Goal: Task Accomplishment & Management: Complete application form

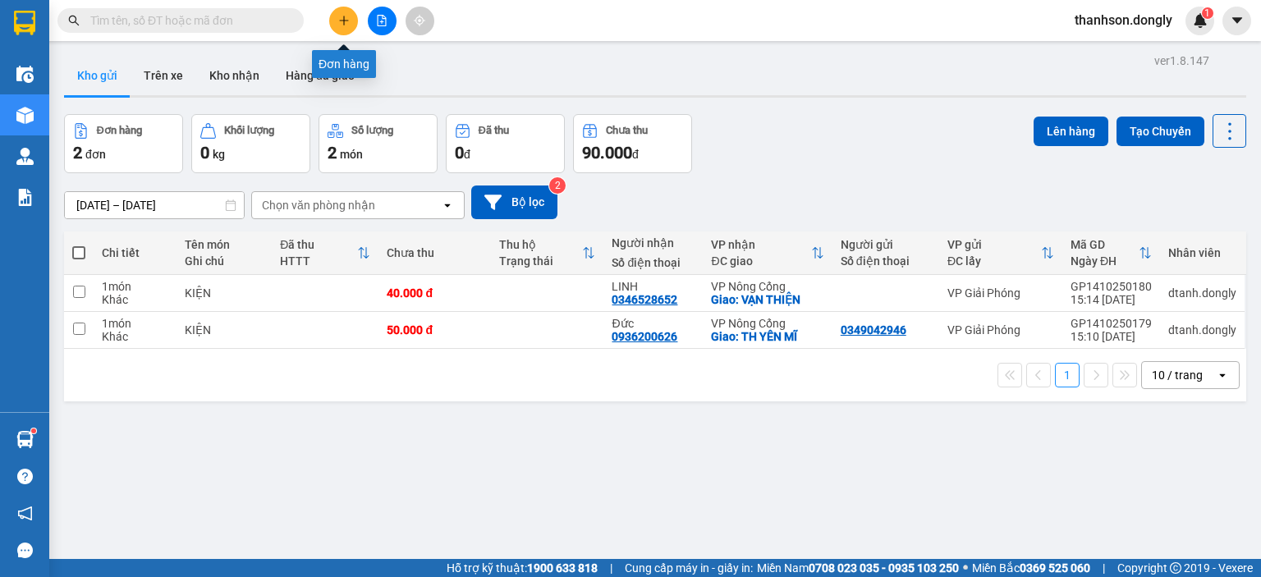
click at [342, 21] on icon "plus" at bounding box center [343, 20] width 11 height 11
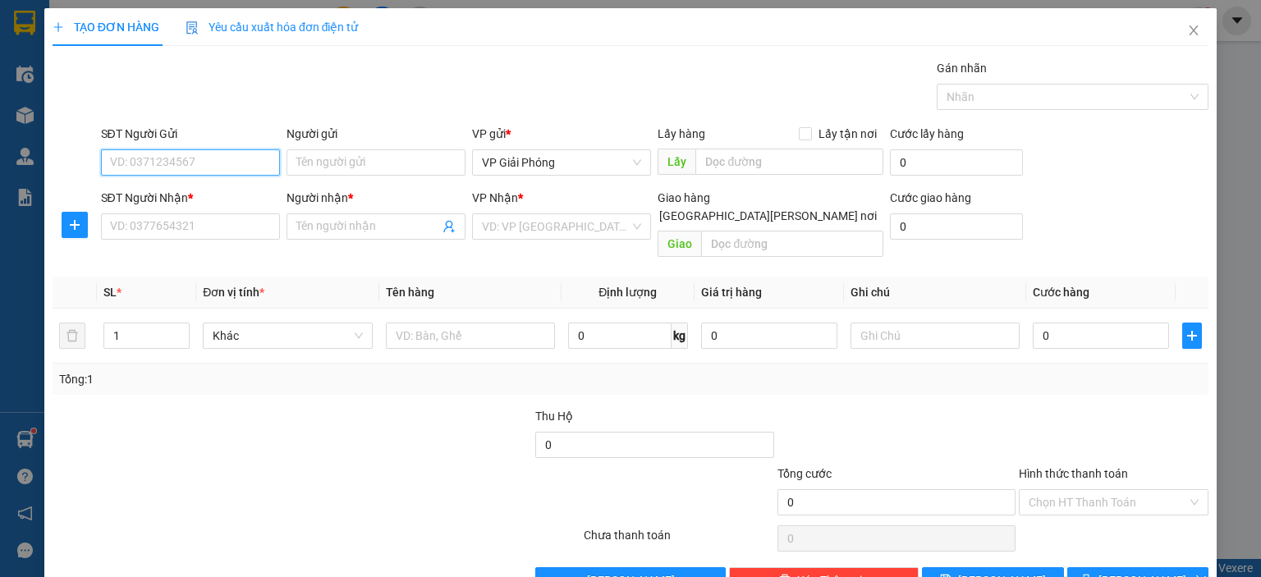
click at [189, 165] on input "SĐT Người Gửi" at bounding box center [190, 162] width 179 height 26
type input "0984243219"
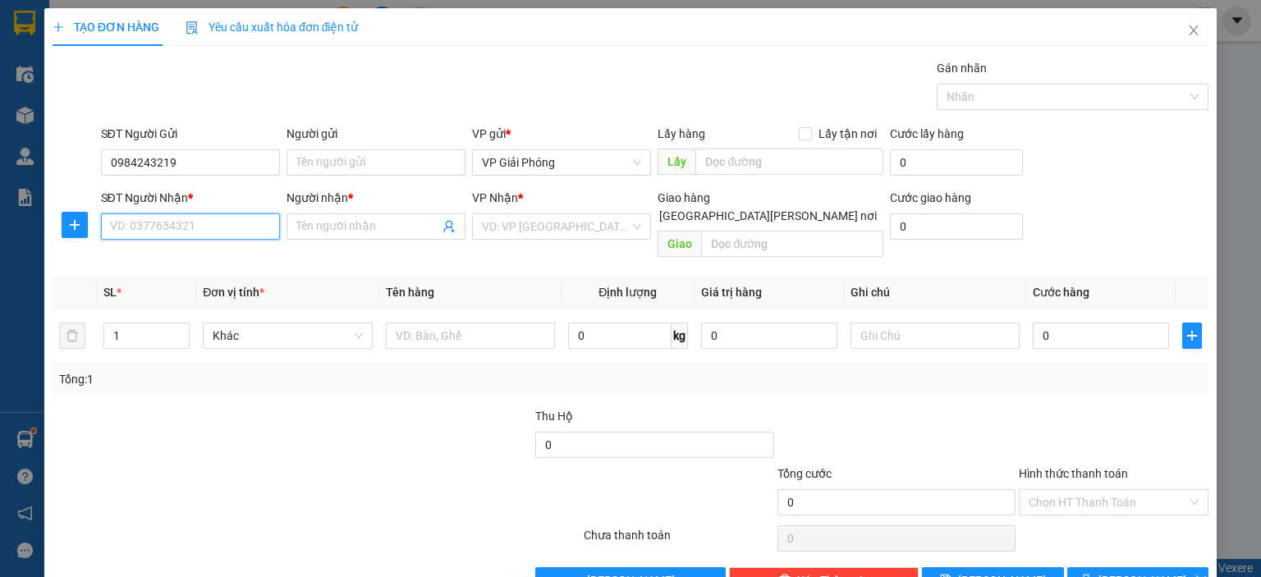
click at [118, 232] on input "SĐT Người Nhận *" at bounding box center [190, 226] width 179 height 26
click at [138, 262] on div "0382287400 - HUYỀN" at bounding box center [188, 259] width 158 height 18
type input "0382287400"
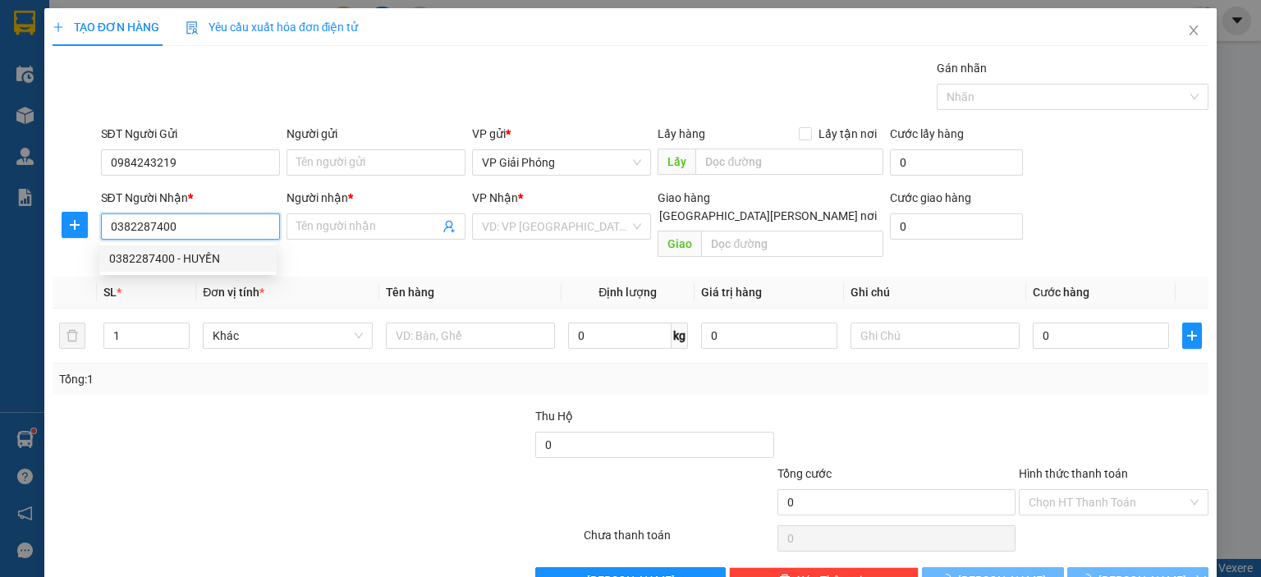
type input "HUYỀN"
checkbox input "true"
type input "NGÃ TƯ BỈM SƠN"
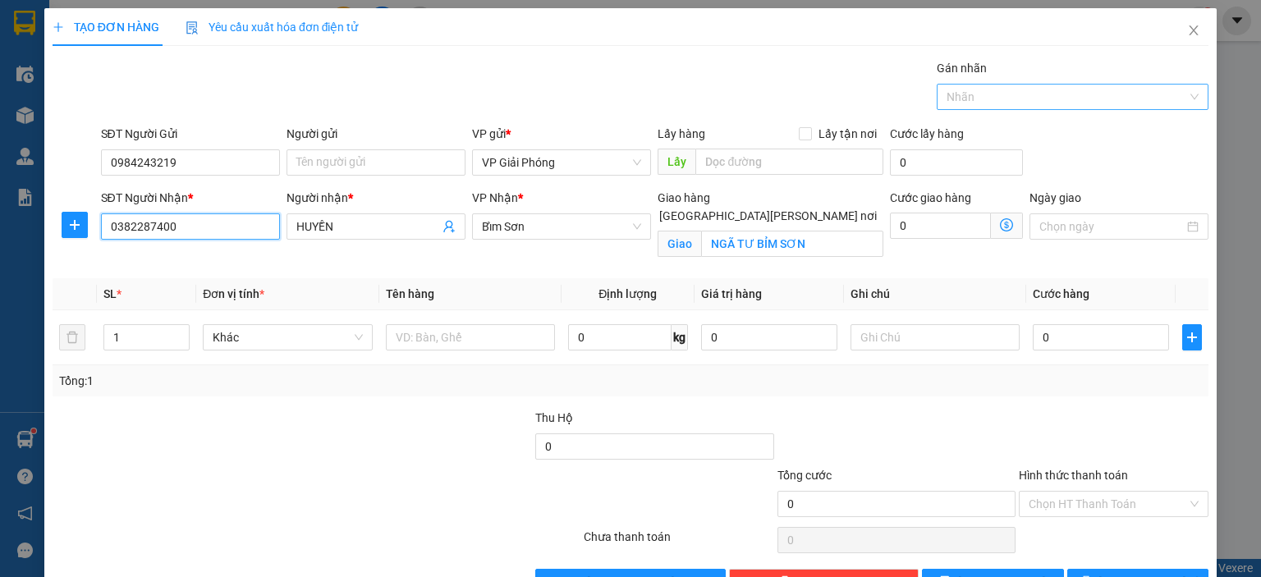
click at [963, 103] on div at bounding box center [1064, 97] width 247 height 20
type input "0382287400"
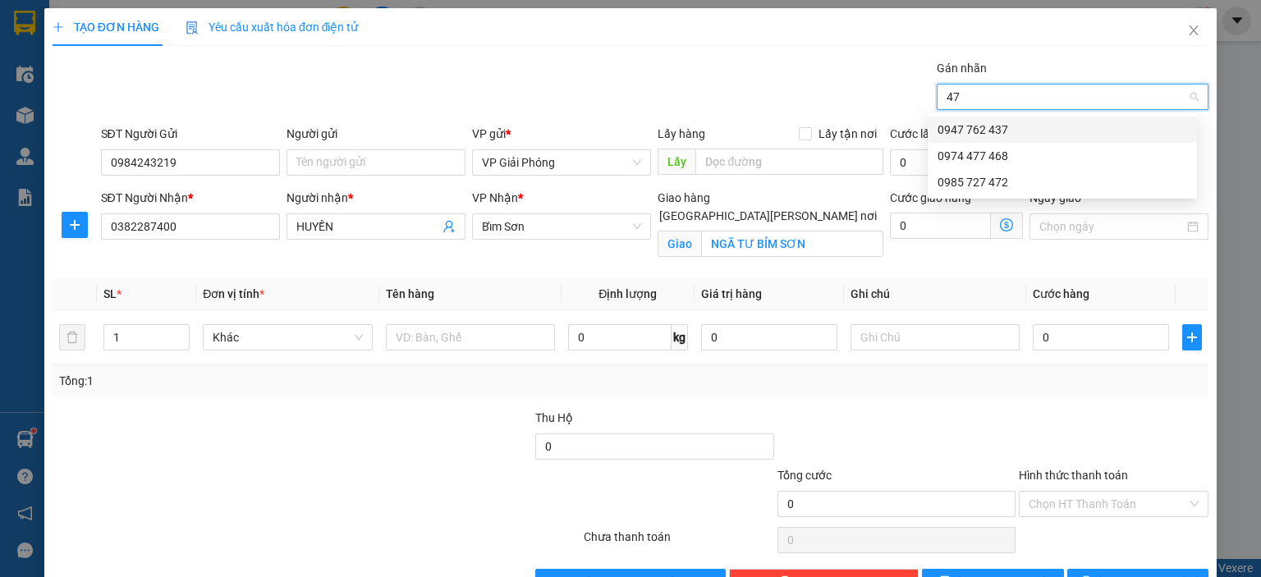
type input "472"
click at [972, 134] on div "0985 727 472" at bounding box center [1063, 130] width 250 height 18
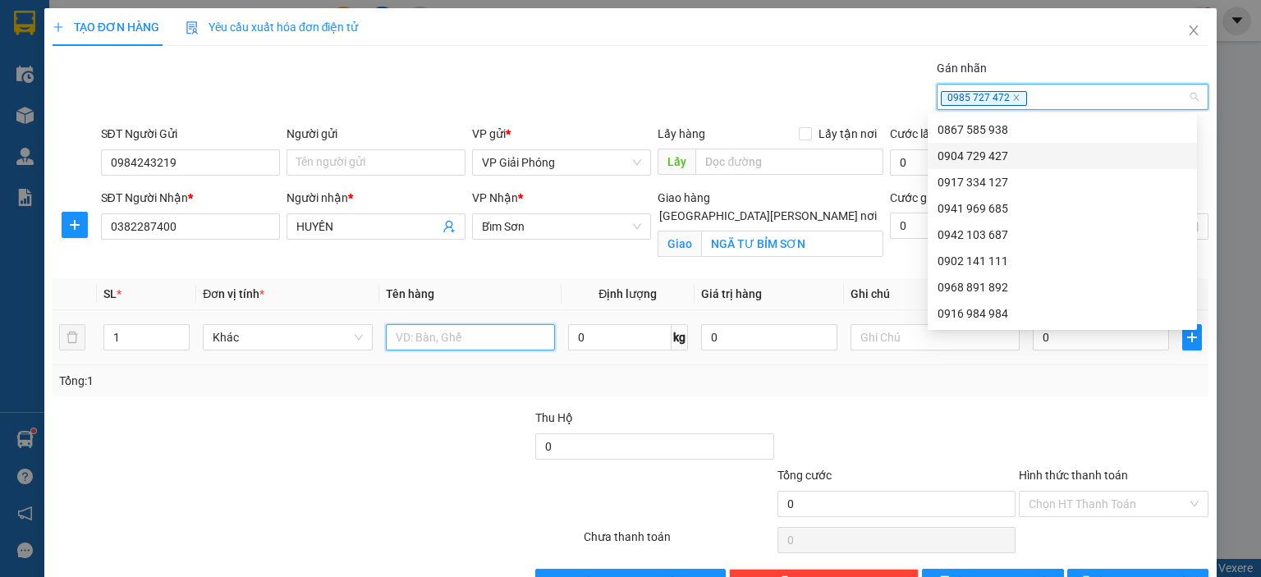
click at [456, 338] on input "text" at bounding box center [470, 337] width 169 height 26
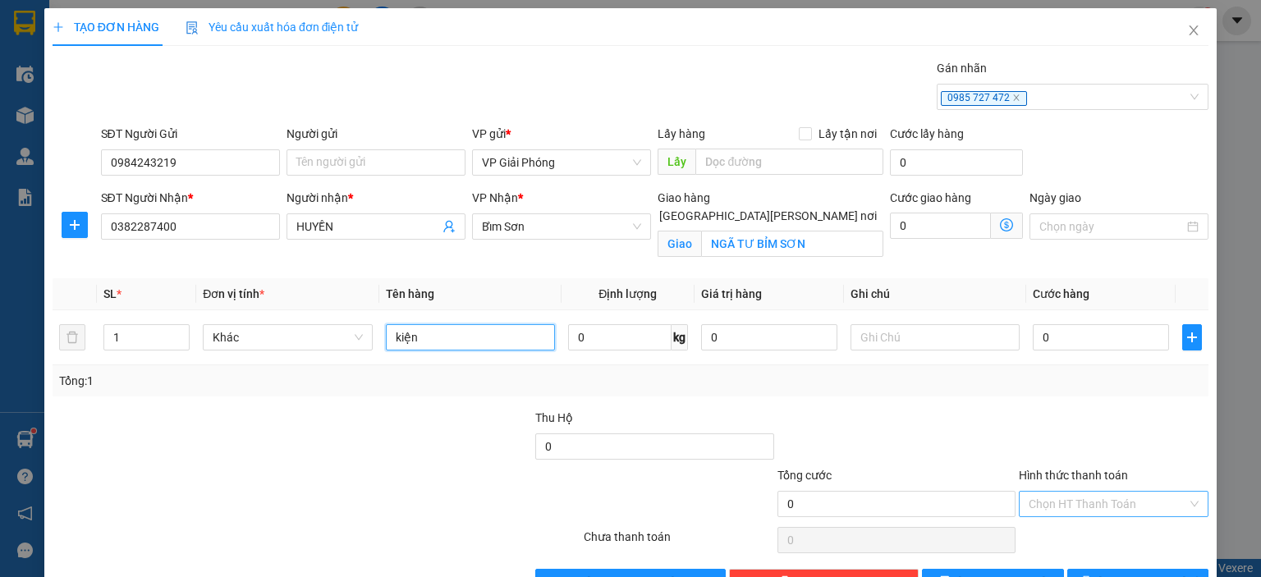
type input "kiện"
click at [1109, 498] on input "Hình thức thanh toán" at bounding box center [1108, 504] width 158 height 25
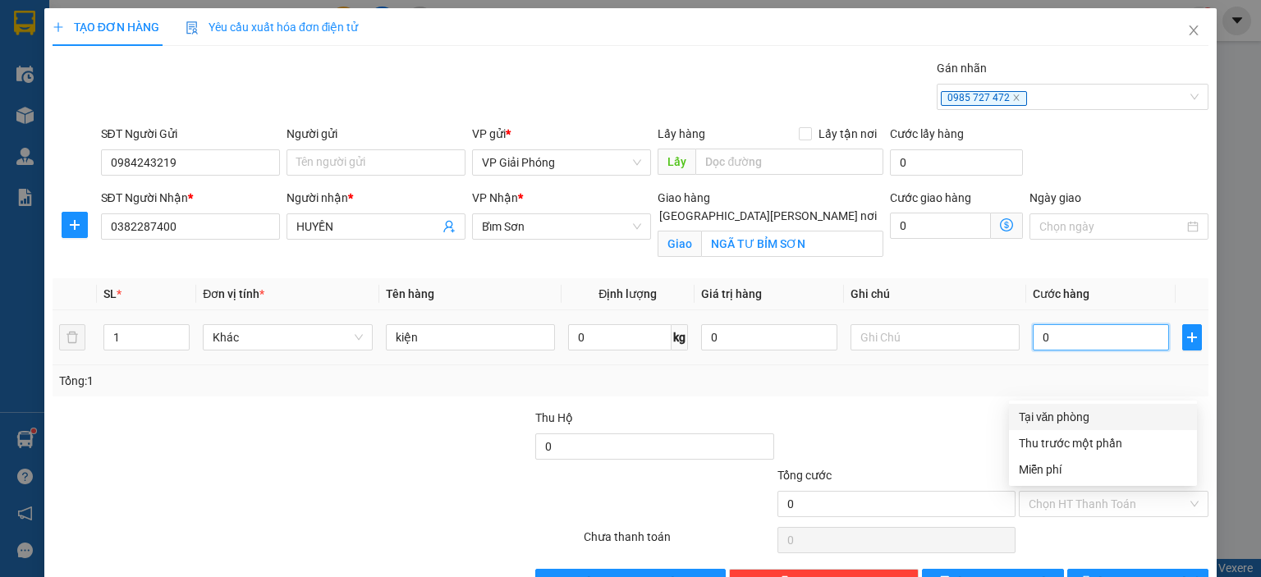
click at [1087, 334] on input "0" at bounding box center [1101, 337] width 136 height 26
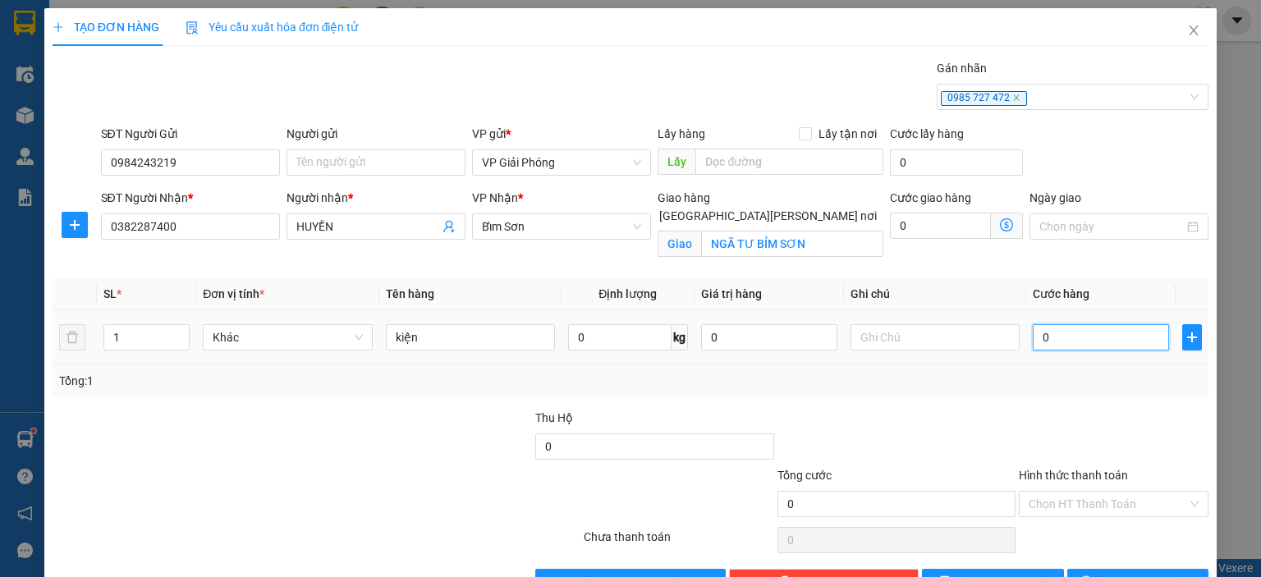
type input "5"
type input "50"
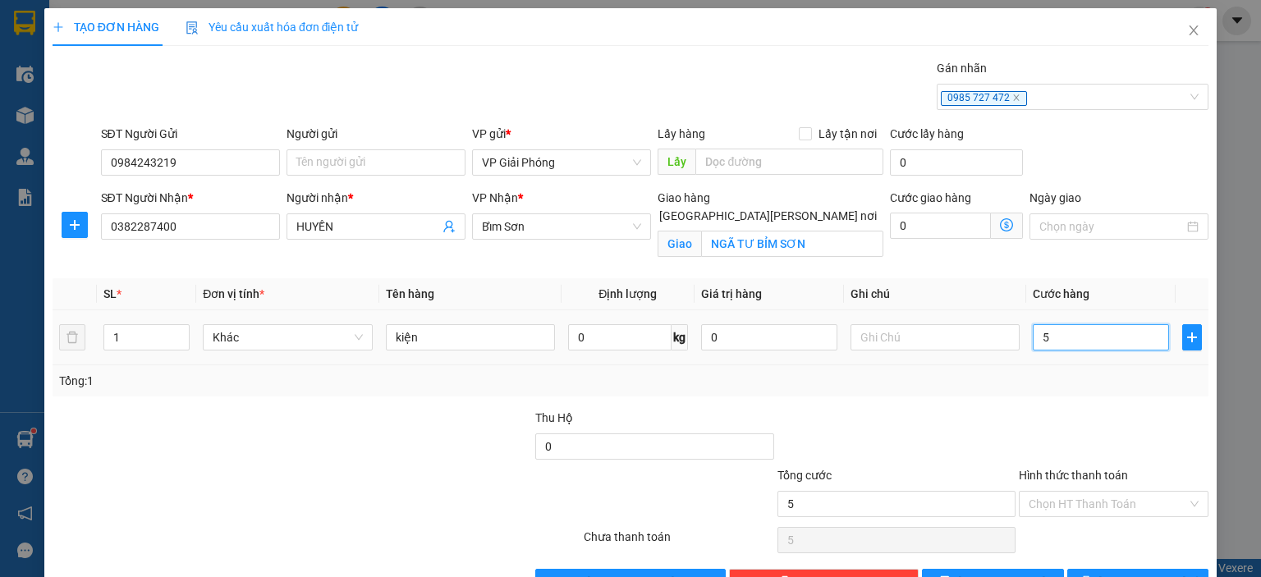
type input "50"
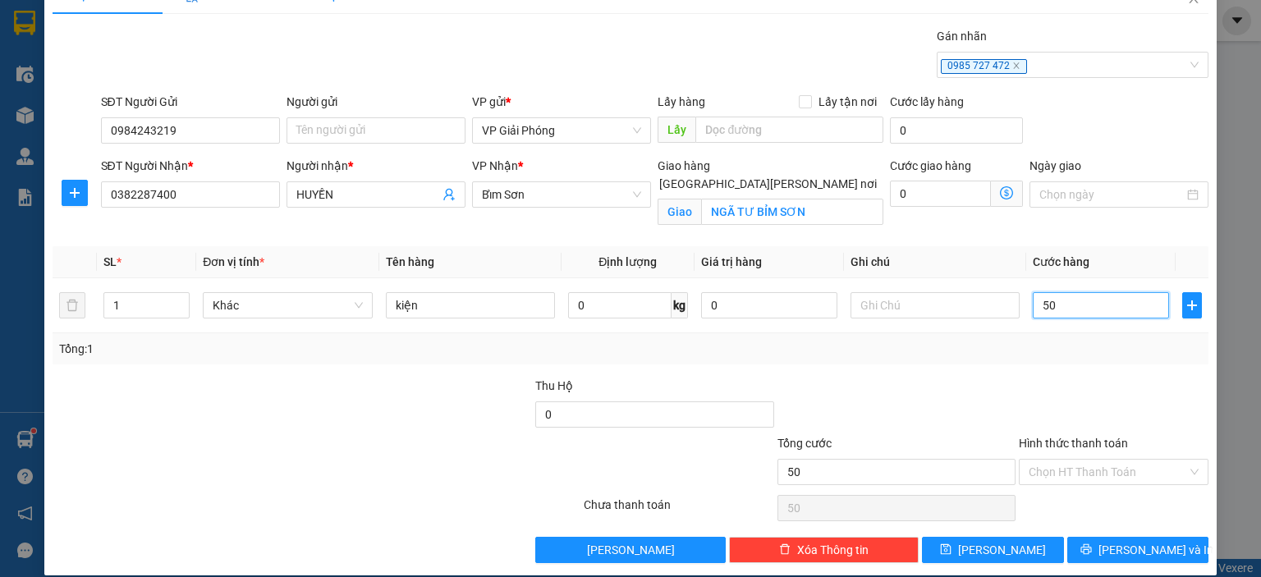
scroll to position [48, 0]
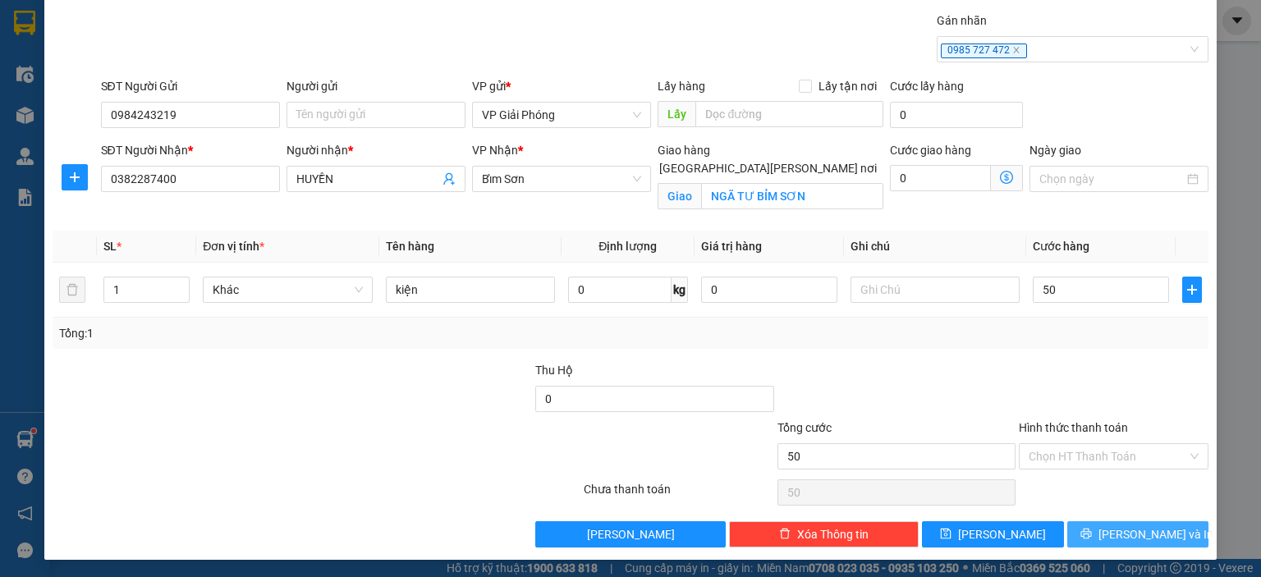
type input "50.000"
click at [1093, 530] on button "[PERSON_NAME] và In" at bounding box center [1138, 534] width 142 height 26
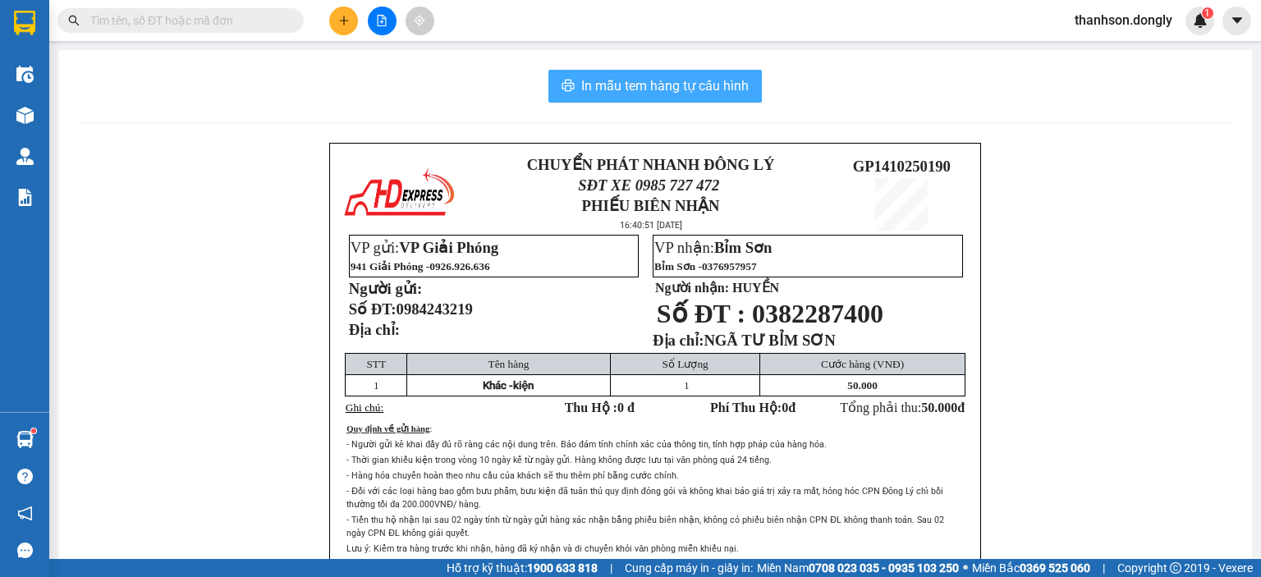
click at [704, 85] on span "In mẫu tem hàng tự cấu hình" at bounding box center [664, 86] width 167 height 21
